Goal: Information Seeking & Learning: Find specific fact

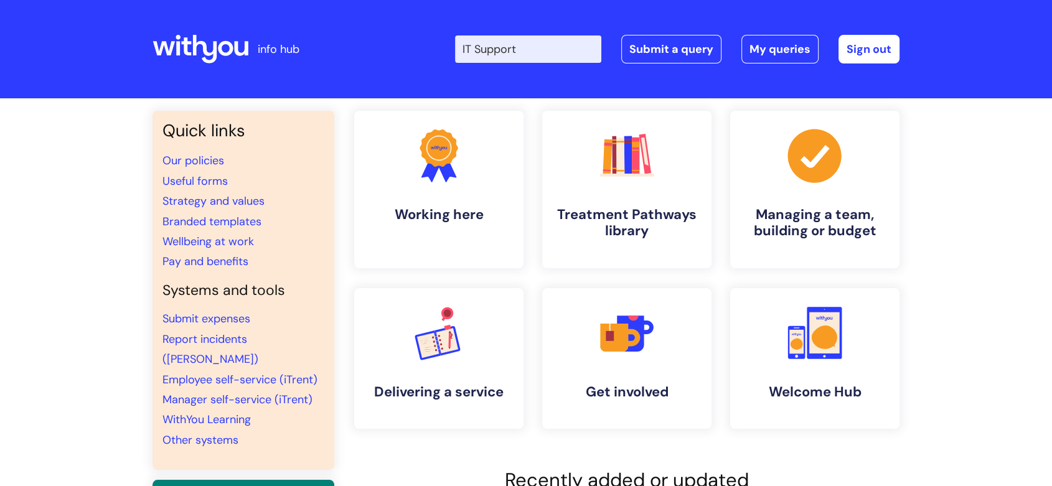
type input "IT Support"
click button "Search" at bounding box center [0, 0] width 0 height 0
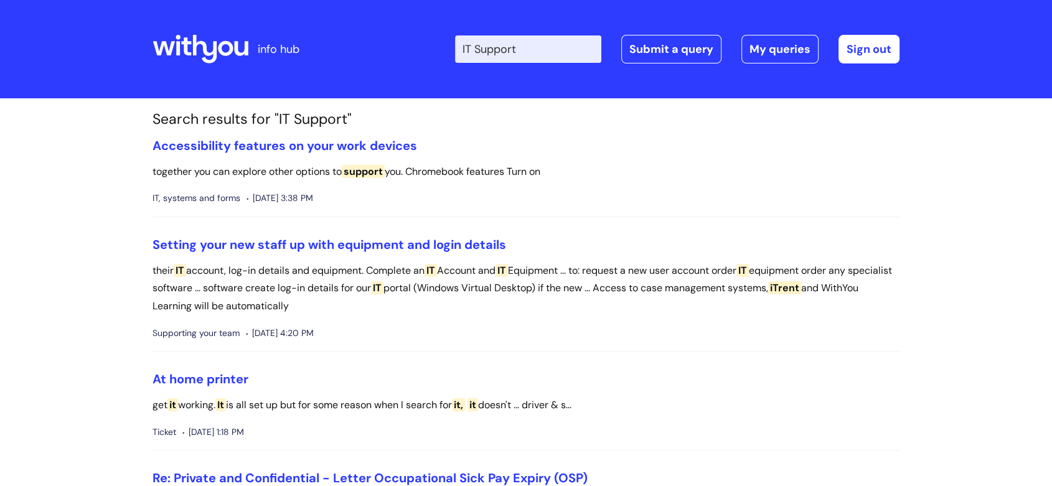
drag, startPoint x: 561, startPoint y: 55, endPoint x: 460, endPoint y: 45, distance: 101.3
click at [460, 45] on div "Enter your search term here... IT Support Search Submit a query My queries Welc…" at bounding box center [618, 48] width 561 height 73
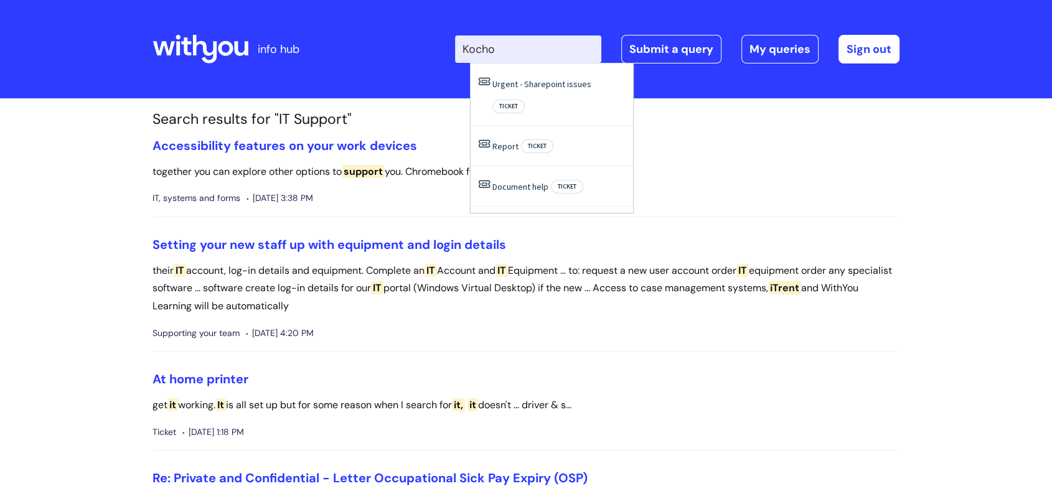
type input "Kocho"
click button "Search" at bounding box center [0, 0] width 0 height 0
